Goal: Task Accomplishment & Management: Use online tool/utility

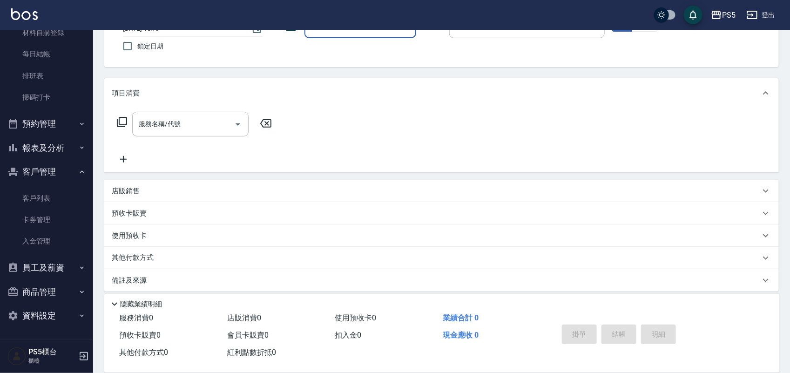
scroll to position [80, 0]
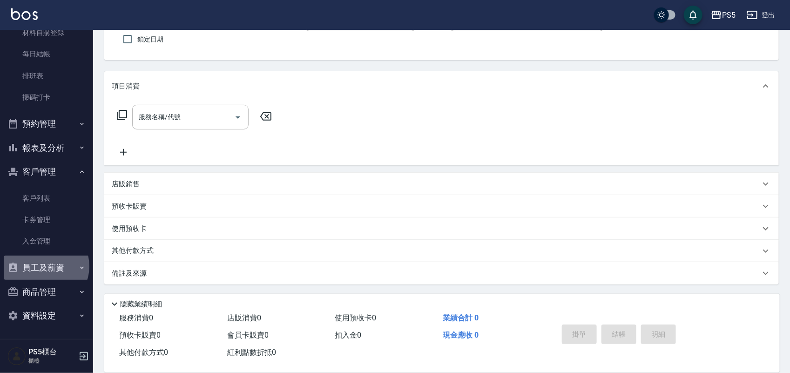
click at [45, 266] on button "員工及薪資" at bounding box center [47, 267] width 86 height 24
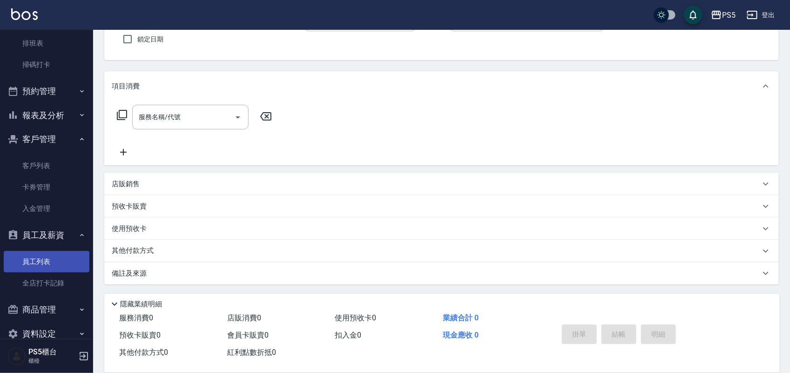
scroll to position [219, 0]
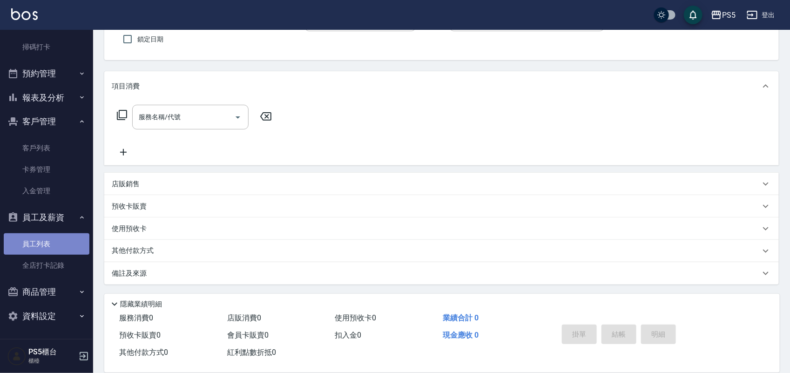
click at [49, 240] on link "員工列表" at bounding box center [47, 243] width 86 height 21
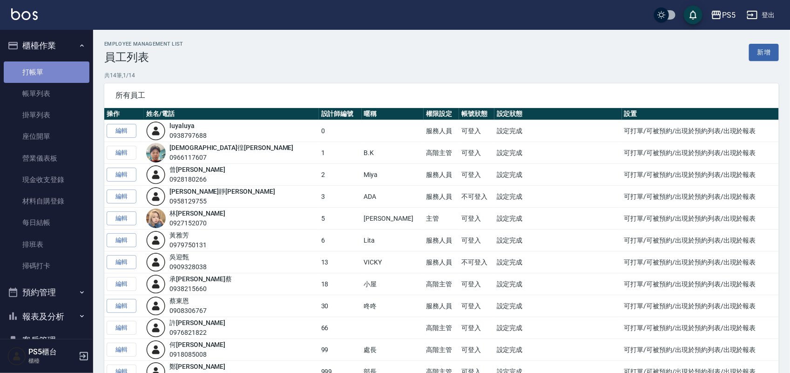
click at [65, 70] on link "打帳單" at bounding box center [47, 71] width 86 height 21
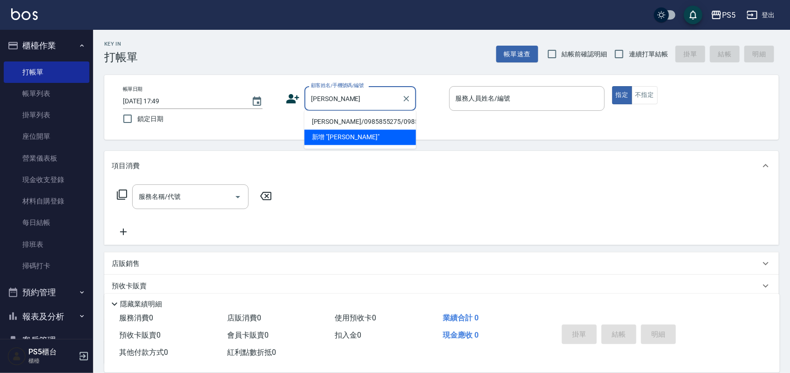
click at [326, 124] on li "[PERSON_NAME]/0985855275/0985855275" at bounding box center [360, 121] width 112 height 15
type input "[PERSON_NAME]/0985855275/0985855275"
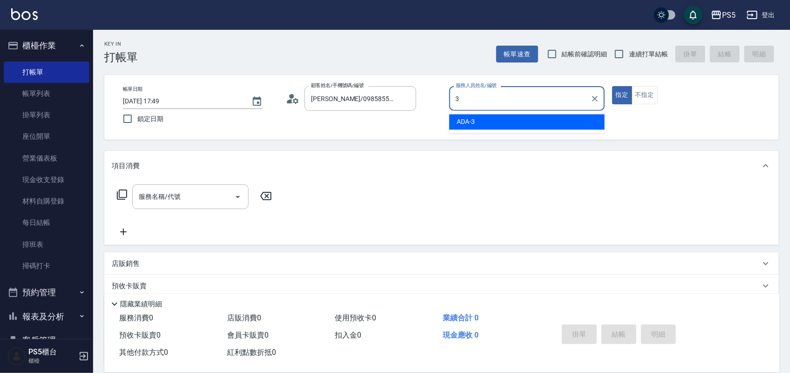
type input "ADA-3"
type button "true"
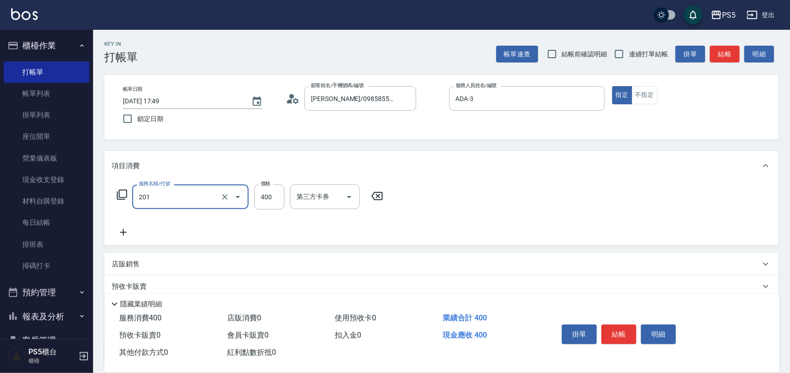
type input "洗剪400(201)"
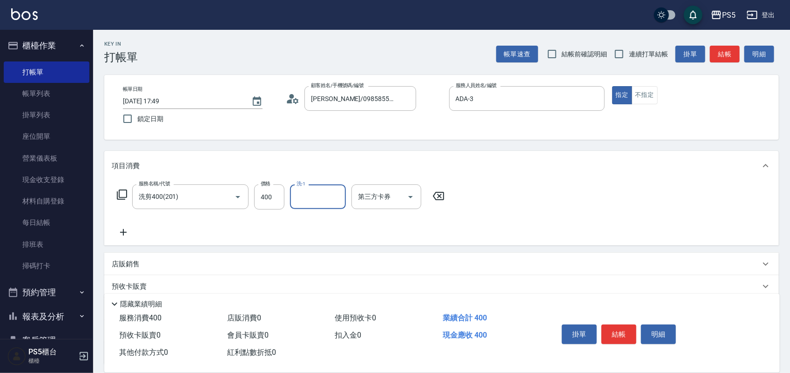
type input "5"
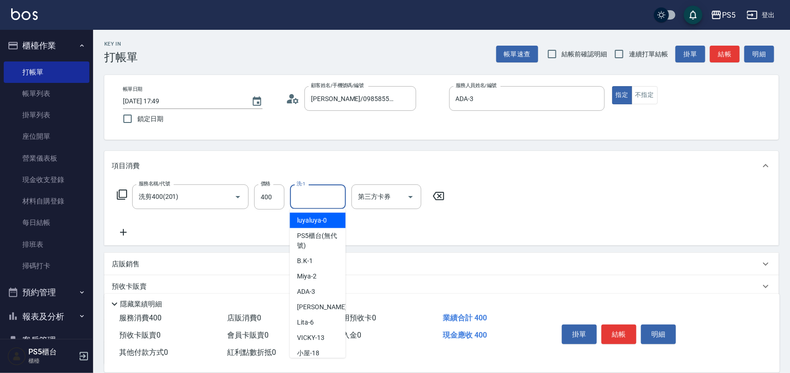
click at [285, 188] on div "服務名稱/代號 洗剪400(201) 服務名稱/代號 價格 400 價格 洗-1 洗-1 第三方卡券 第三方卡券" at bounding box center [281, 196] width 338 height 25
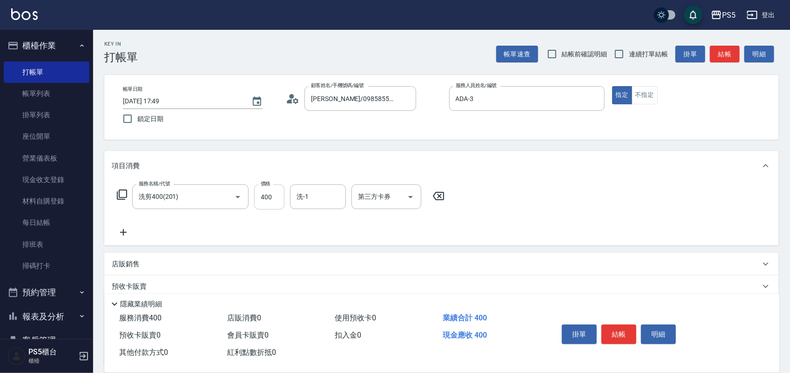
click at [277, 187] on input "400" at bounding box center [269, 196] width 30 height 25
type input "500"
